Goal: Task Accomplishment & Management: Complete application form

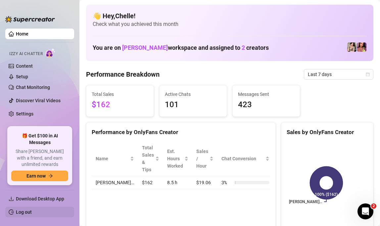
click at [24, 210] on link "Log out" at bounding box center [24, 211] width 16 height 5
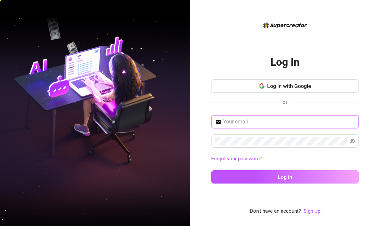
click at [236, 119] on input "text" at bounding box center [289, 122] width 132 height 8
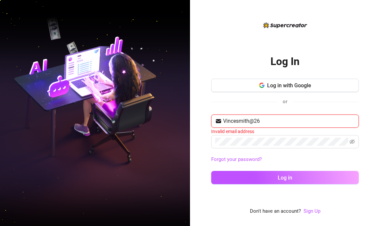
type input "Vincesmith@268"
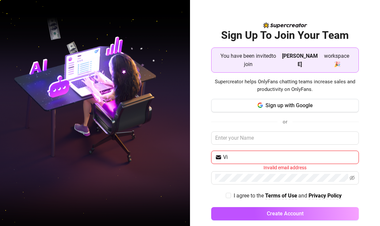
type input "V"
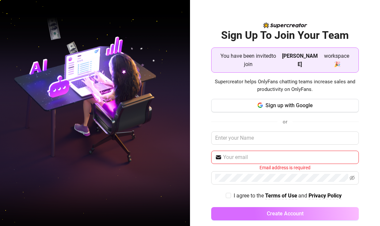
click at [297, 210] on span "Create Account" at bounding box center [285, 213] width 37 height 6
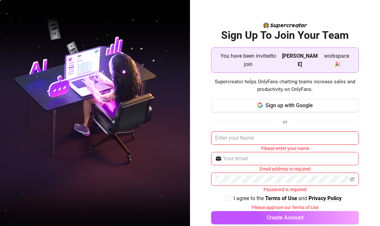
click at [217, 132] on input "text" at bounding box center [285, 137] width 148 height 13
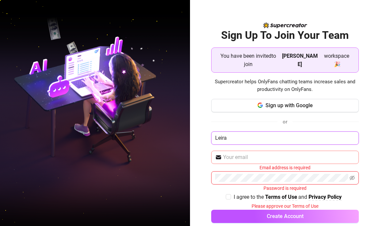
type input "Leira"
click at [247, 153] on input "text" at bounding box center [289, 157] width 132 height 8
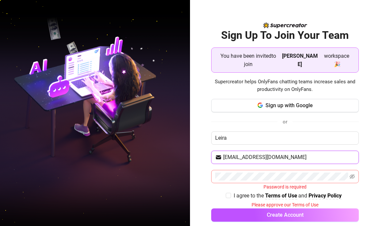
type input "[EMAIL_ADDRESS][DOMAIN_NAME]"
click at [243, 174] on div "Password is required" at bounding box center [285, 180] width 148 height 21
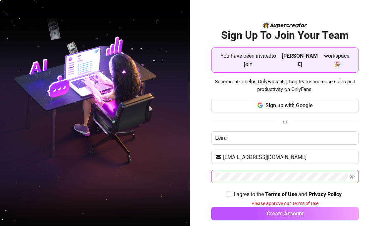
click at [355, 170] on span at bounding box center [285, 176] width 148 height 13
click at [353, 174] on icon "eye-invisible" at bounding box center [352, 176] width 5 height 5
click at [353, 174] on icon "eye" at bounding box center [352, 176] width 5 height 5
click at [229, 191] on input "I agree to the Terms of Use and Privacy Policy" at bounding box center [228, 193] width 5 height 5
checkbox input "true"
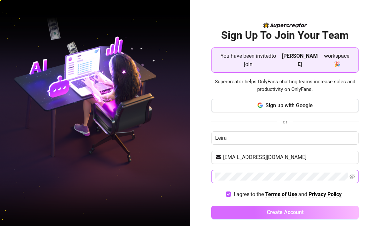
click at [244, 205] on button "Create Account" at bounding box center [285, 211] width 148 height 13
